Goal: Task Accomplishment & Management: Use online tool/utility

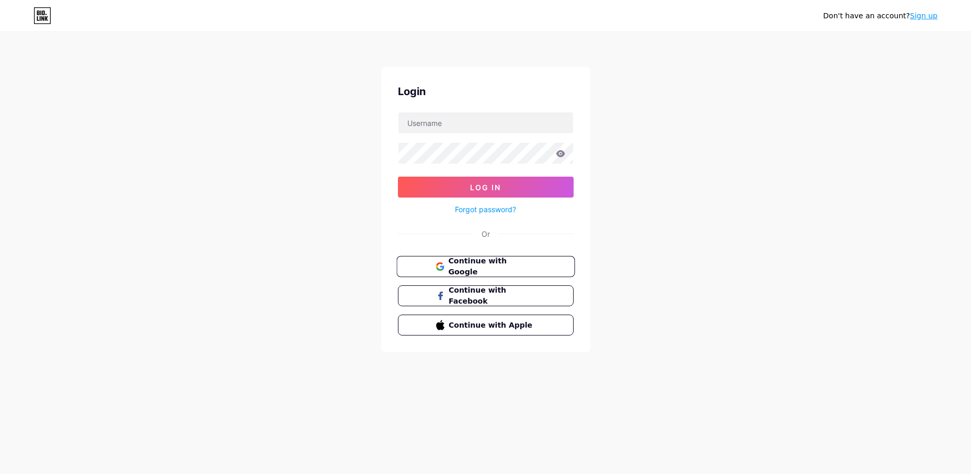
click at [487, 262] on span "Continue with Google" at bounding box center [491, 267] width 87 height 22
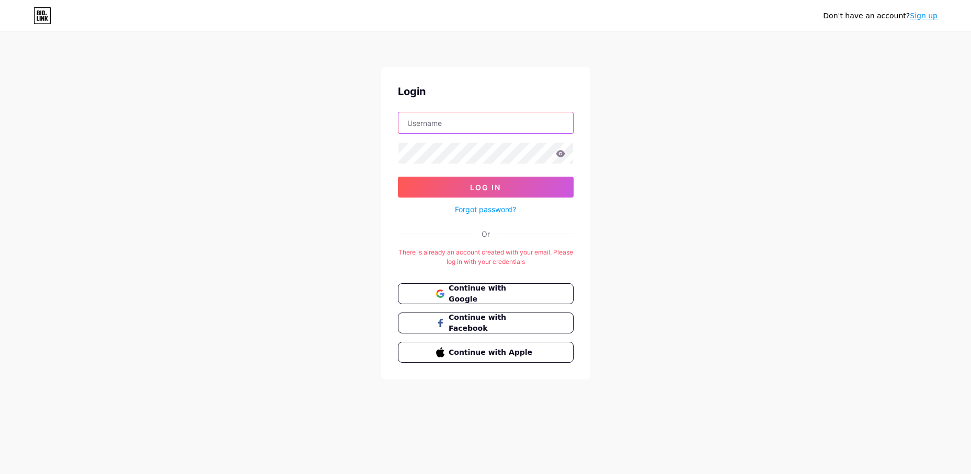
click at [435, 125] on input "text" at bounding box center [485, 122] width 175 height 21
type input "torhild@vinjeeriksen.no"
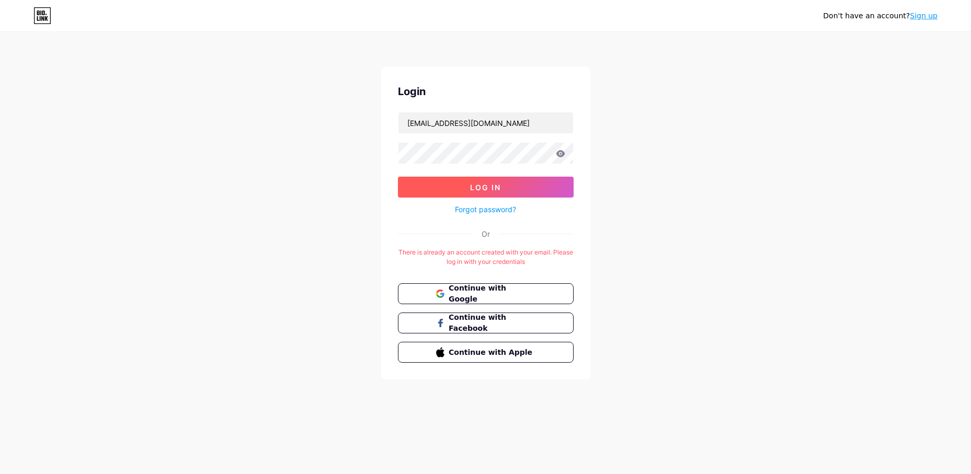
click at [494, 187] on span "Log In" at bounding box center [485, 187] width 31 height 9
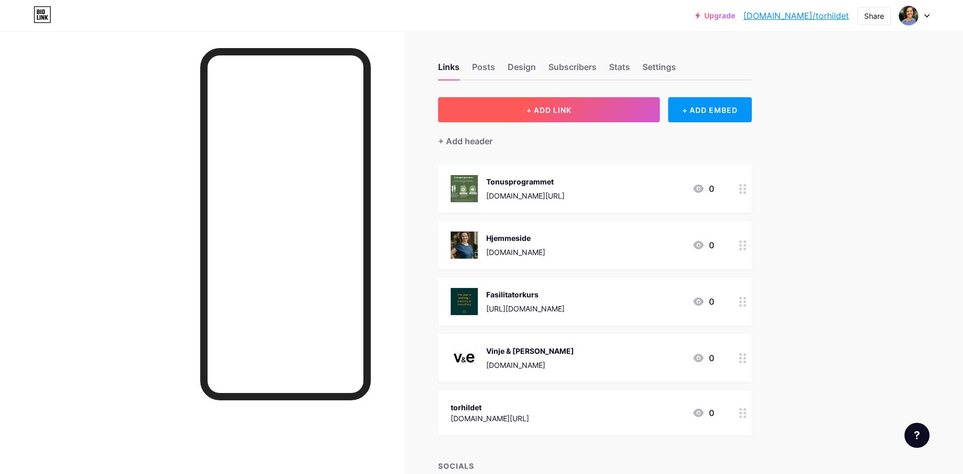
click at [576, 109] on button "+ ADD LINK" at bounding box center [549, 109] width 222 height 25
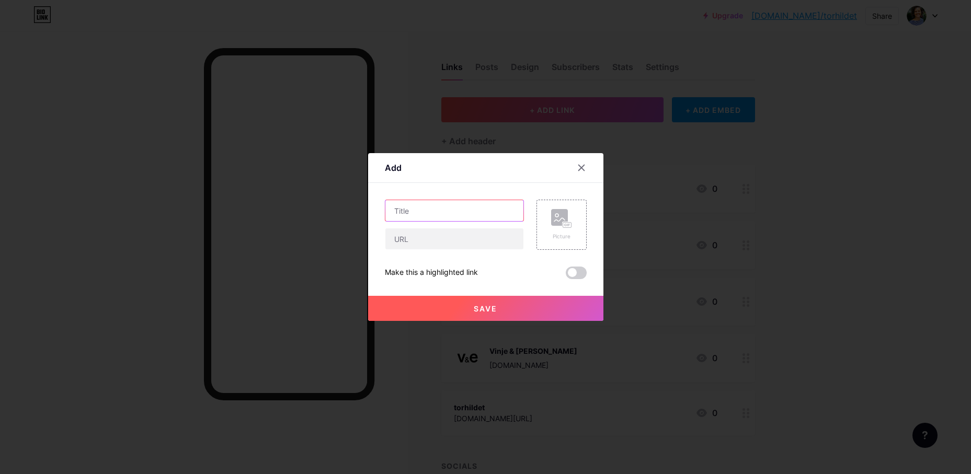
click at [438, 211] on input "text" at bounding box center [454, 210] width 138 height 21
type input "Skammens Røtter"
click at [433, 234] on input "text" at bounding box center [454, 238] width 138 height 21
paste input "https://www.vinjeeriksen.no/skammens-rotter"
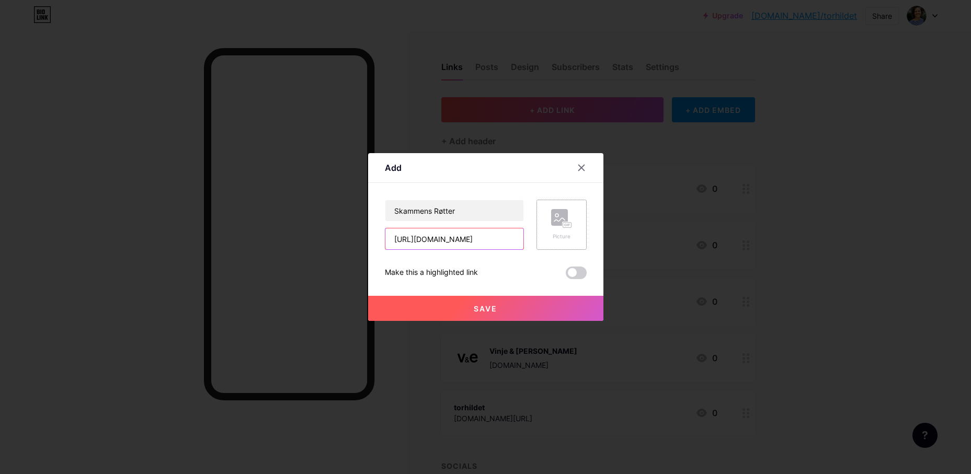
type input "https://www.vinjeeriksen.no/skammens-rotter"
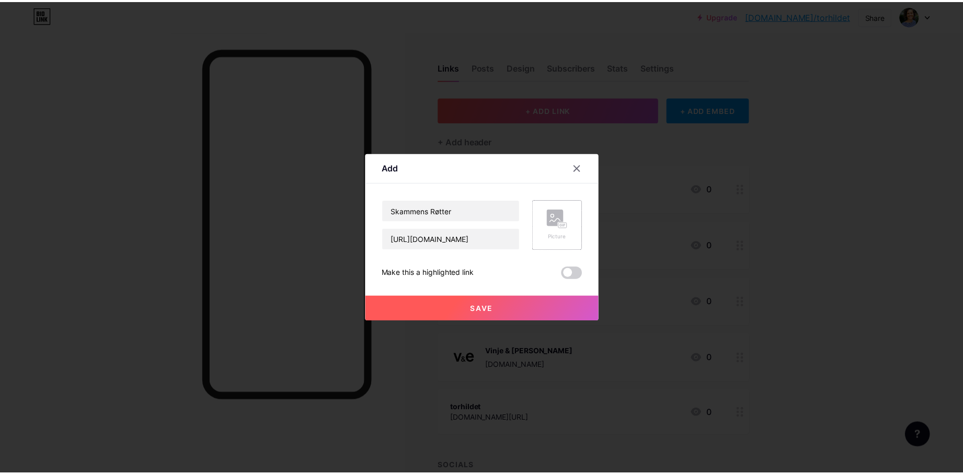
scroll to position [0, 0]
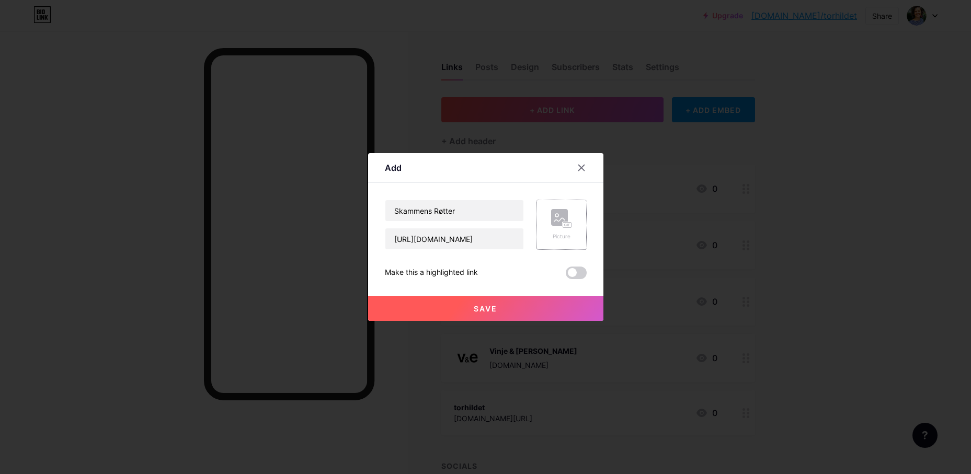
click at [545, 233] on div "Picture" at bounding box center [561, 225] width 50 height 50
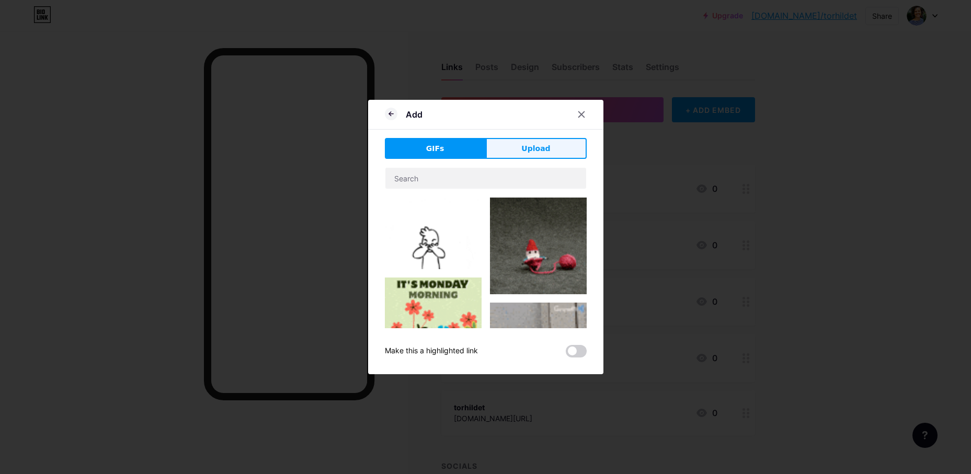
click at [553, 151] on button "Upload" at bounding box center [536, 148] width 101 height 21
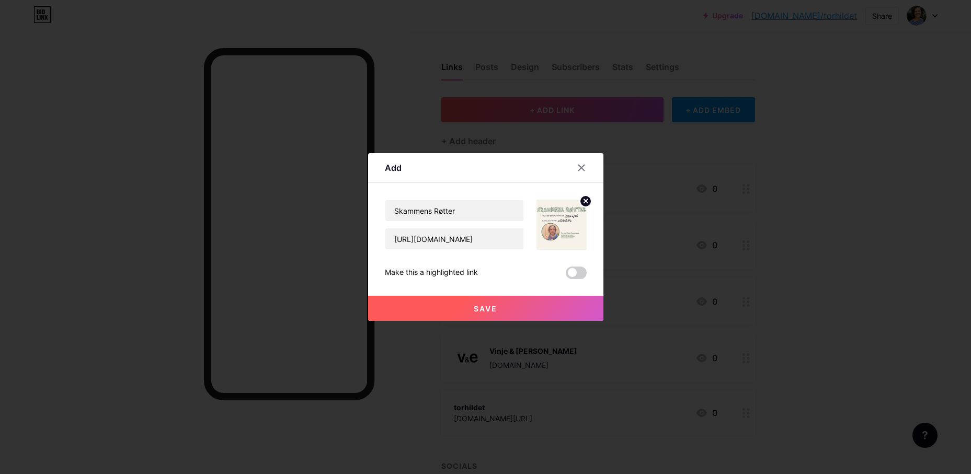
click at [500, 307] on button "Save" at bounding box center [485, 308] width 235 height 25
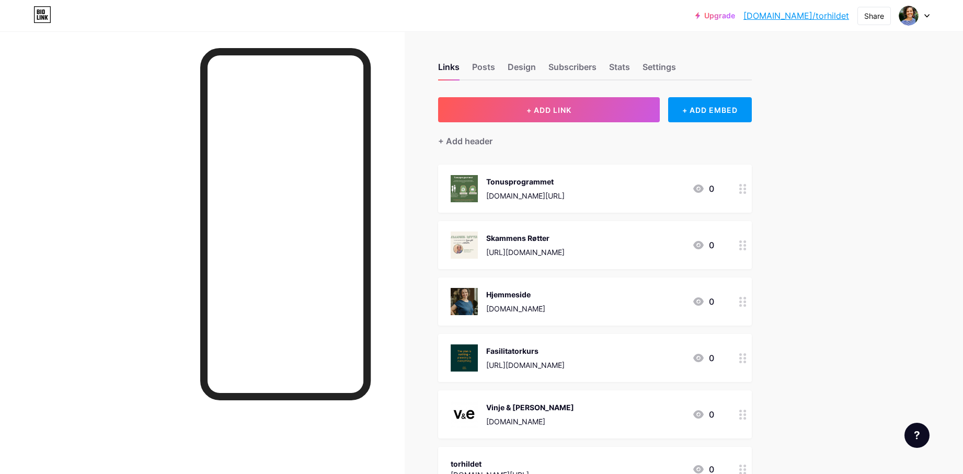
drag, startPoint x: 737, startPoint y: 250, endPoint x: 729, endPoint y: 8, distance: 242.2
